Goal: Task Accomplishment & Management: Manage account settings

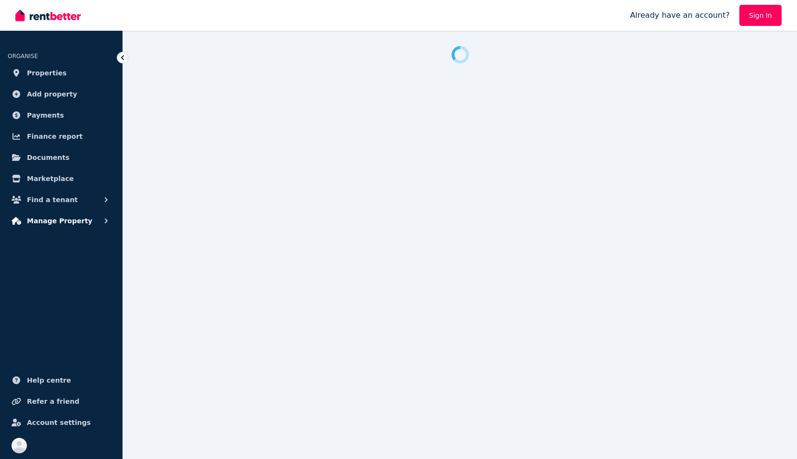
click at [47, 222] on span "Manage Property" at bounding box center [59, 221] width 65 height 12
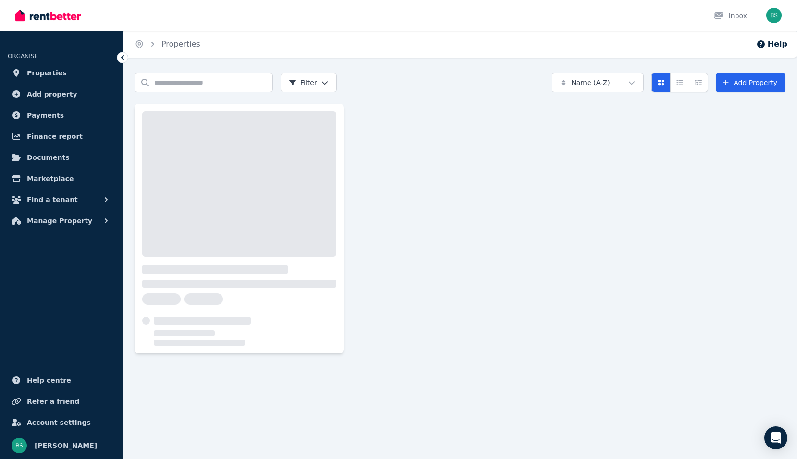
click at [61, 266] on ul "ORGANISE Properties Add property Payments Finance report Documents Marketplace …" at bounding box center [61, 249] width 123 height 419
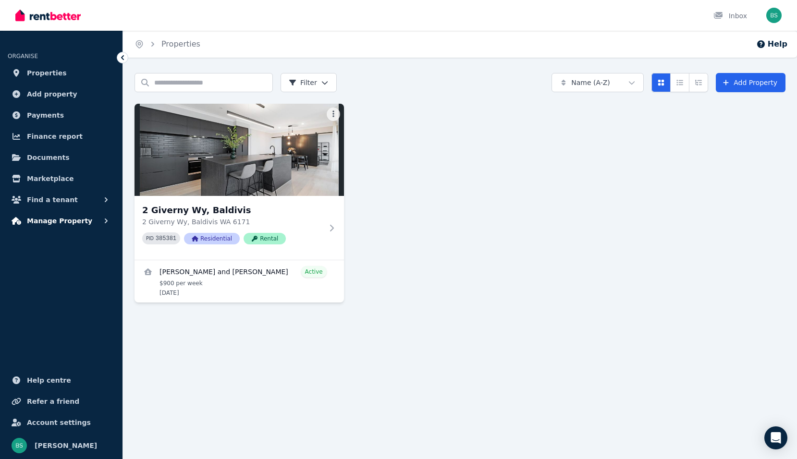
click at [63, 223] on span "Manage Property" at bounding box center [59, 221] width 65 height 12
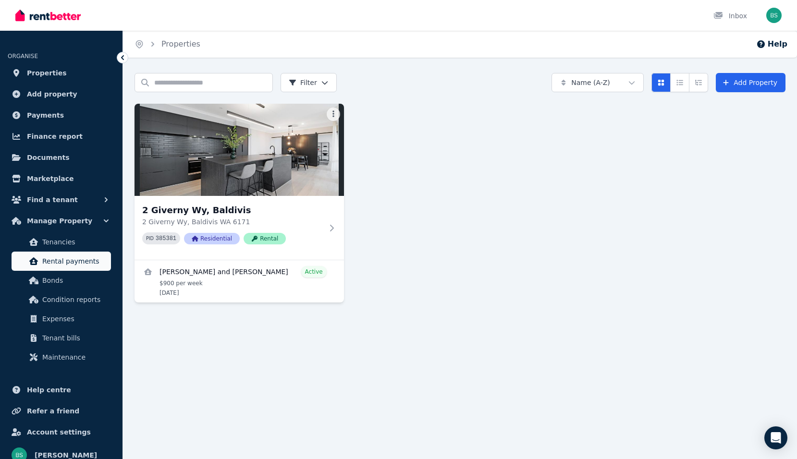
click at [68, 262] on span "Rental payments" at bounding box center [74, 262] width 65 height 12
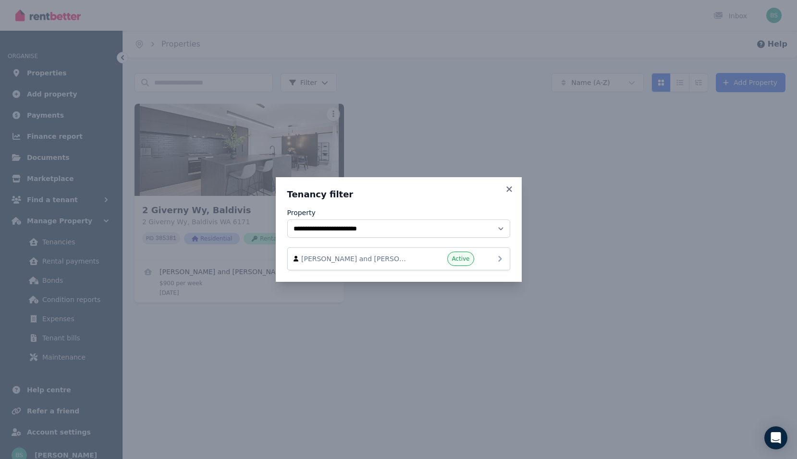
click at [395, 258] on span "[PERSON_NAME] and [PERSON_NAME]" at bounding box center [356, 259] width 110 height 10
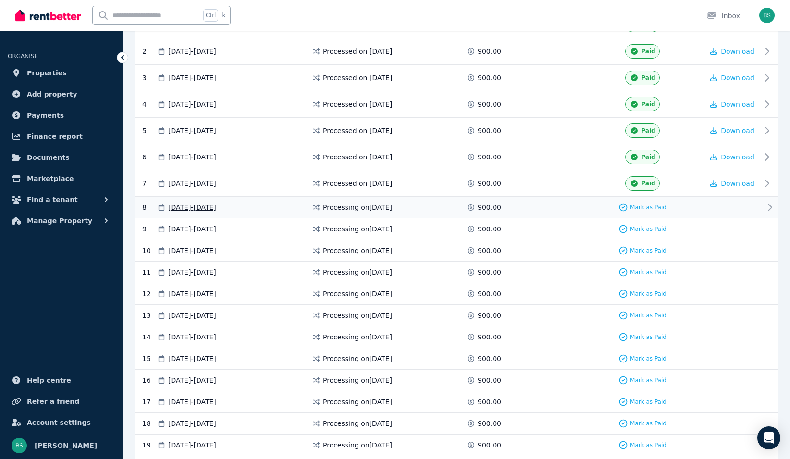
scroll to position [144, 0]
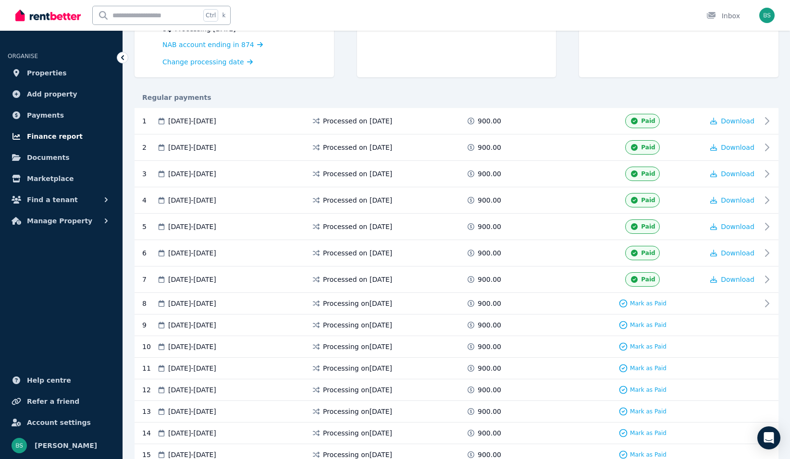
click at [47, 134] on span "Finance report" at bounding box center [55, 137] width 56 height 12
